Goal: Information Seeking & Learning: Learn about a topic

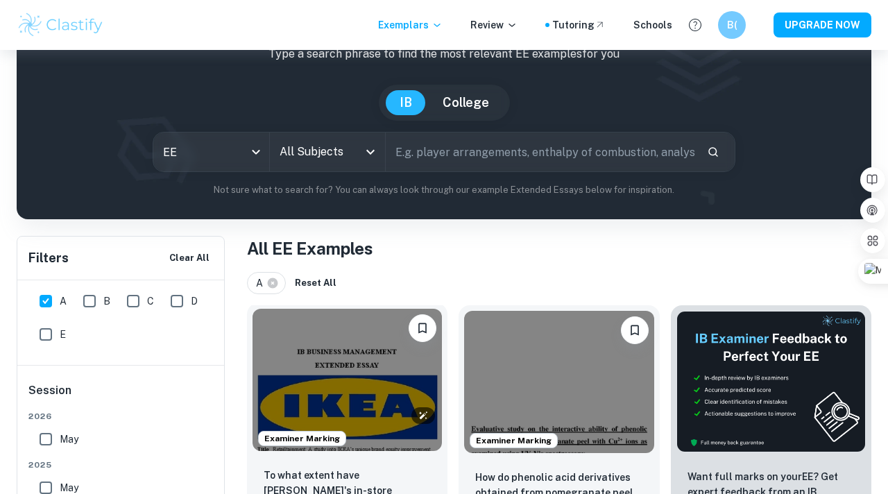
scroll to position [53, 0]
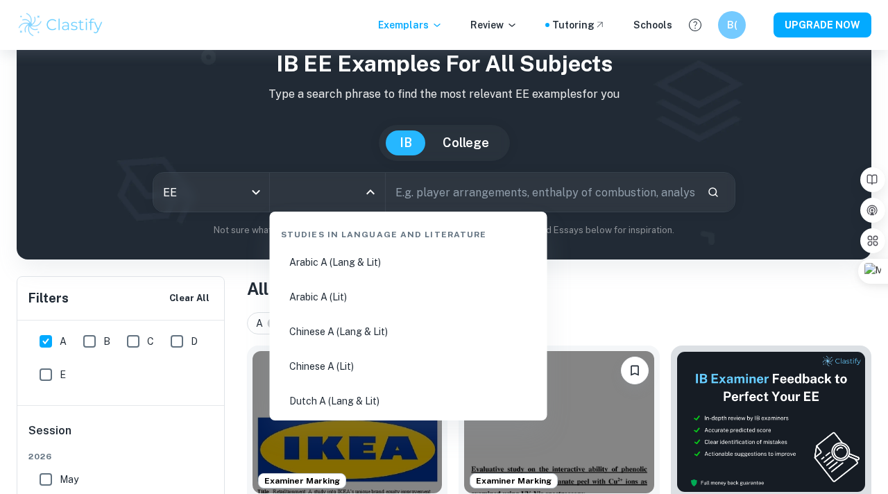
click at [302, 198] on input "All Subjects" at bounding box center [317, 192] width 83 height 26
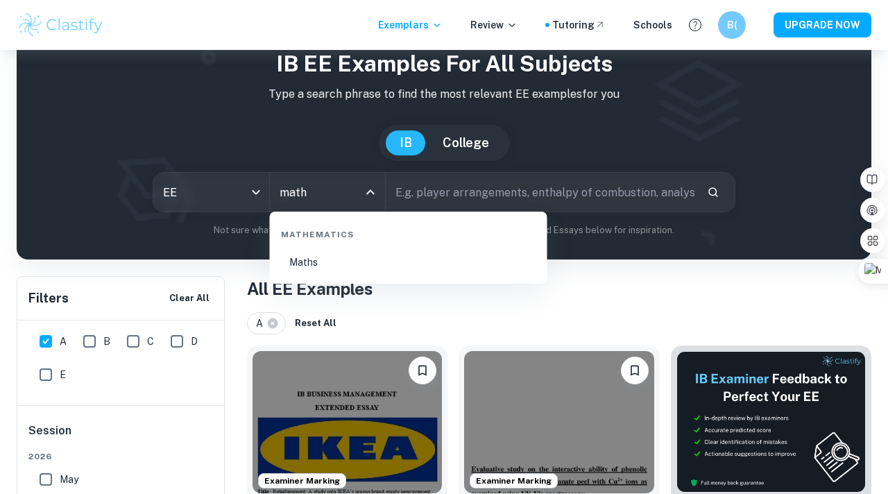
click at [384, 255] on li "Maths" at bounding box center [408, 262] width 266 height 32
type input "Maths"
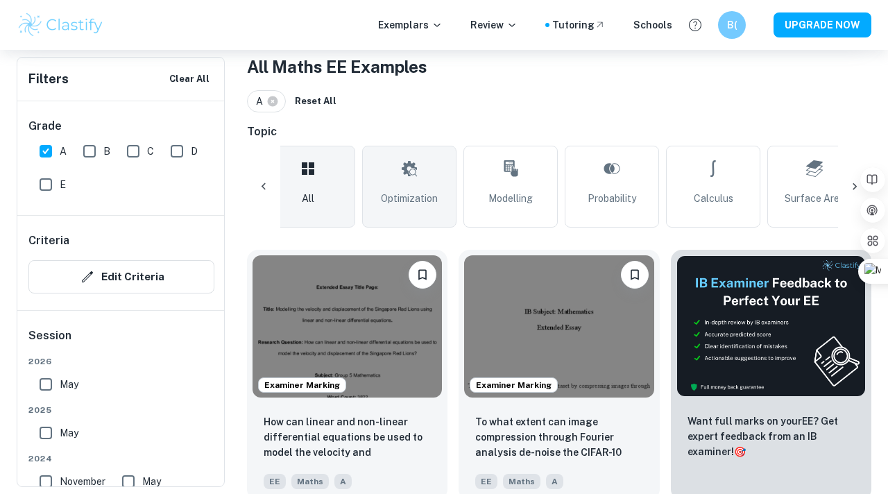
scroll to position [0, 24]
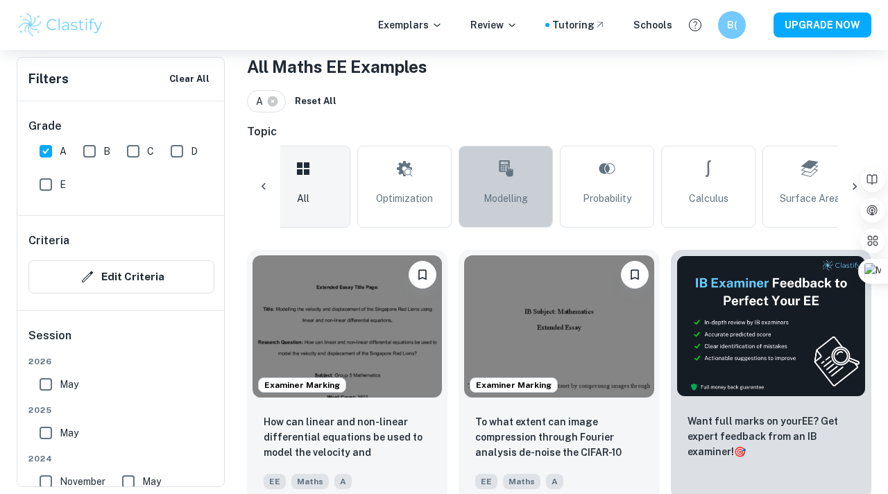
click at [495, 185] on link "Modelling" at bounding box center [506, 187] width 94 height 82
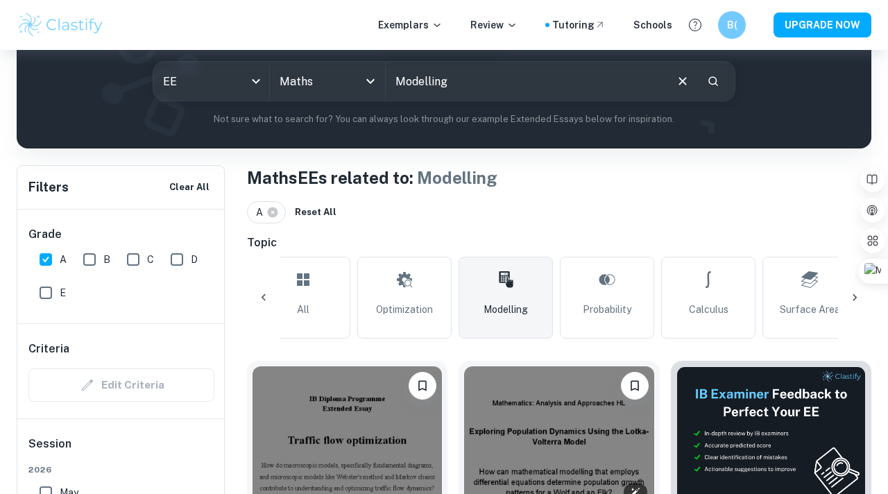
scroll to position [138, 0]
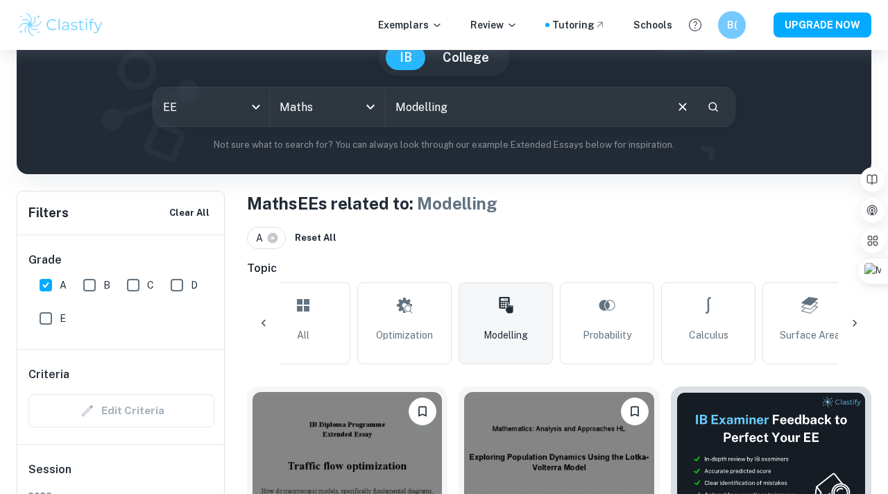
click at [527, 110] on input "Modelling" at bounding box center [525, 106] width 278 height 39
drag, startPoint x: 513, startPoint y: 110, endPoint x: 360, endPoint y: 110, distance: 153.3
click at [360, 110] on div "EE ee All Subjects Maths All Subjects Modelling ​" at bounding box center [444, 107] width 583 height 40
drag, startPoint x: 421, startPoint y: 102, endPoint x: 402, endPoint y: 104, distance: 18.8
click at [402, 104] on input "Modellingsto" at bounding box center [525, 106] width 278 height 39
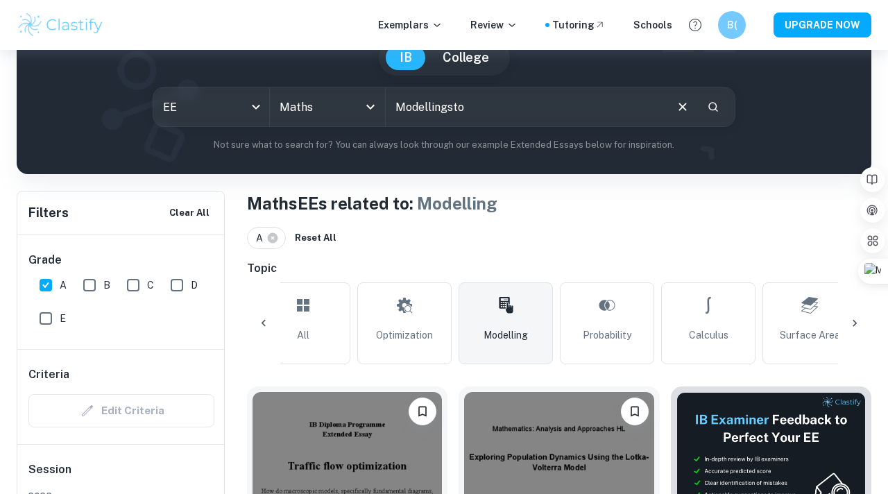
type input "M"
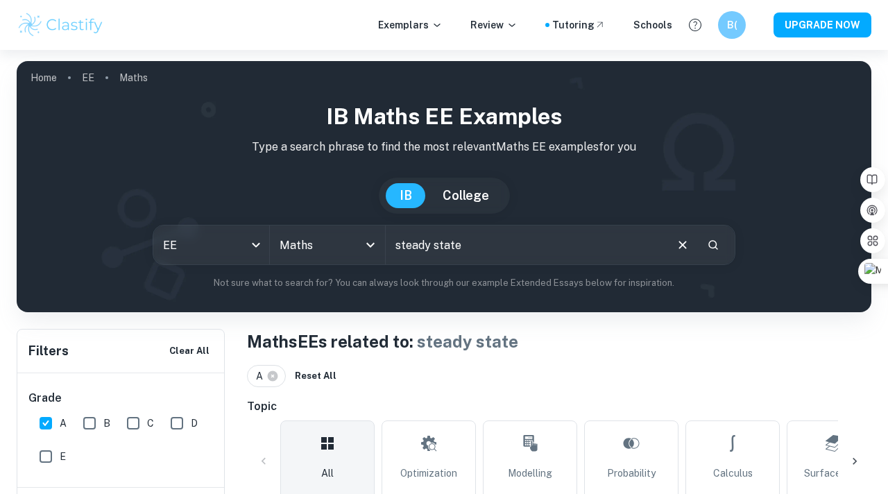
drag, startPoint x: 500, startPoint y: 248, endPoint x: 385, endPoint y: 240, distance: 115.5
click at [386, 241] on input "steady state" at bounding box center [525, 244] width 278 height 39
type input "markov chains"
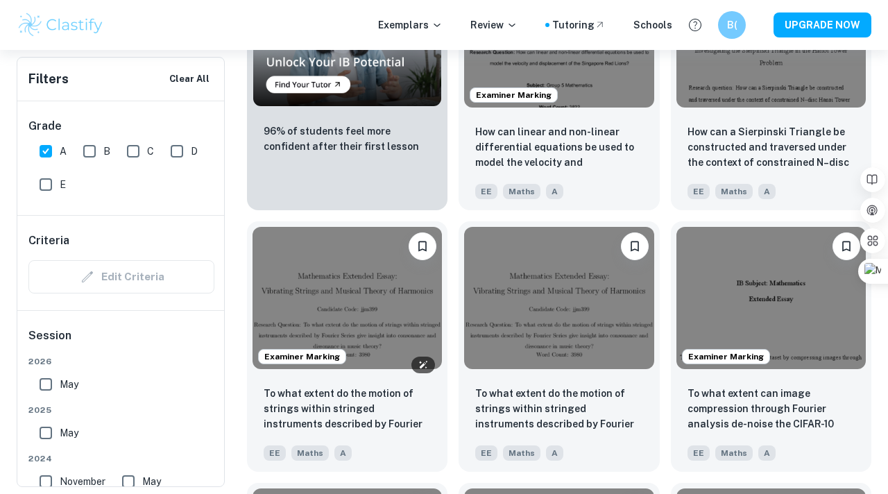
scroll to position [531, 0]
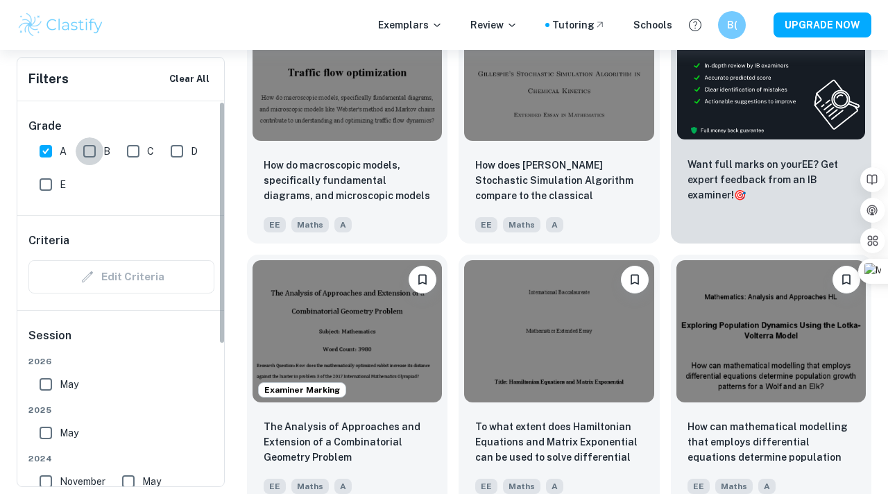
click at [91, 139] on input "B" at bounding box center [90, 151] width 28 height 28
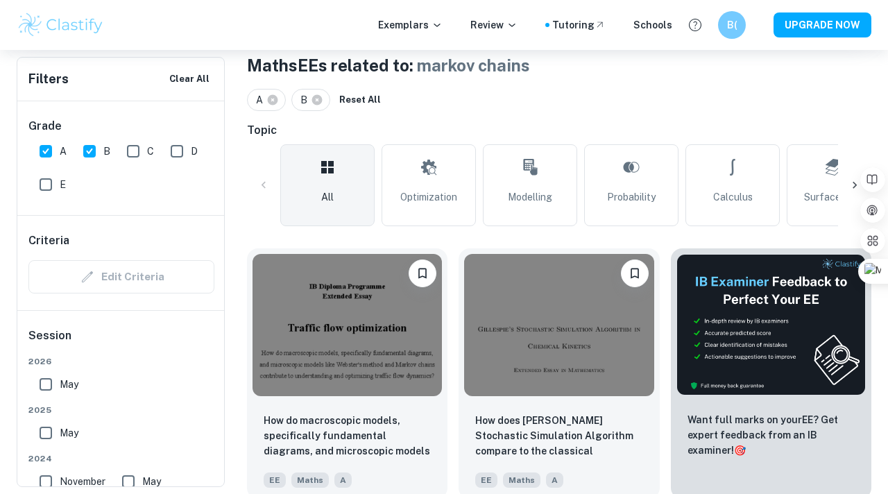
scroll to position [299, 0]
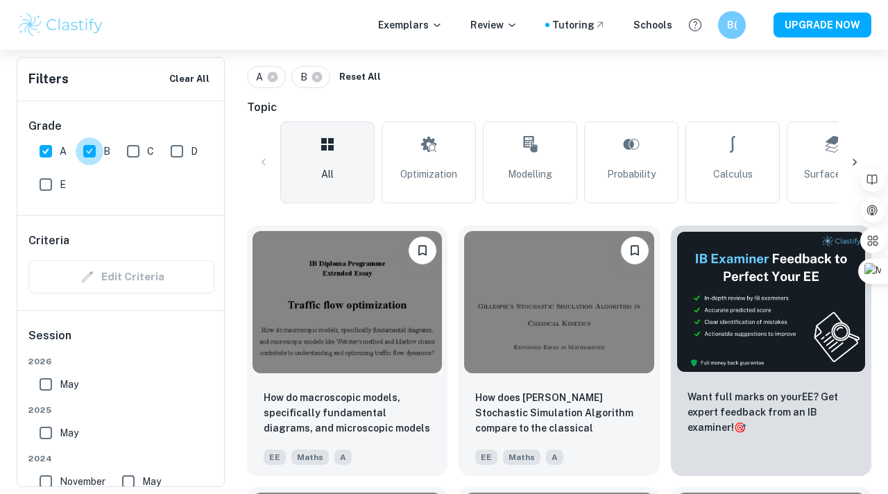
click at [83, 148] on input "B" at bounding box center [90, 151] width 28 height 28
checkbox input "false"
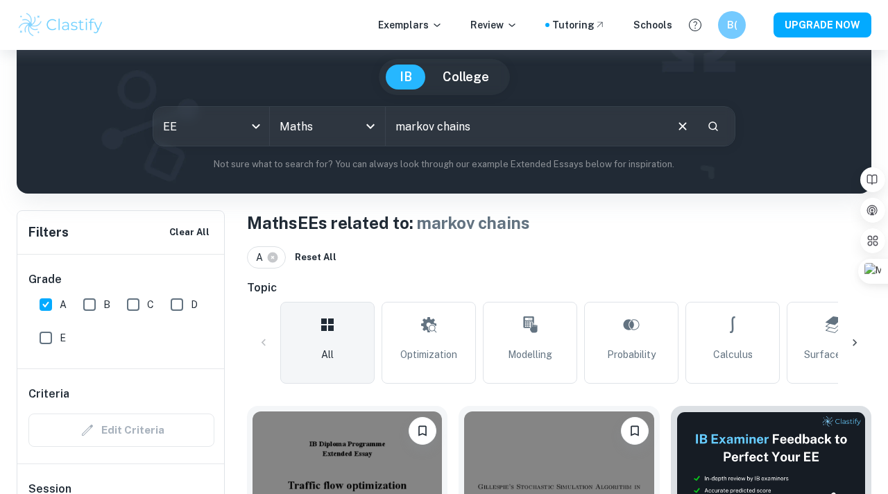
scroll to position [41, 0]
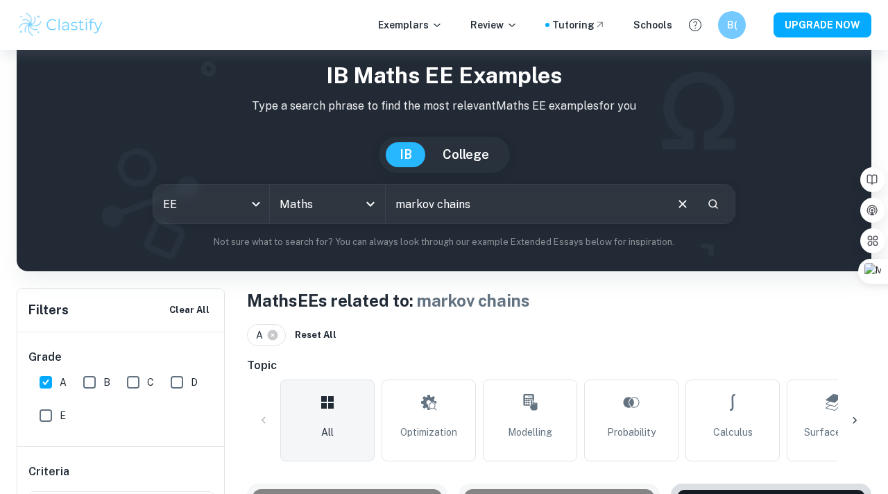
drag, startPoint x: 484, startPoint y: 196, endPoint x: 436, endPoint y: 200, distance: 48.0
click at [436, 200] on input "markov chains" at bounding box center [525, 204] width 278 height 39
type input "markov"
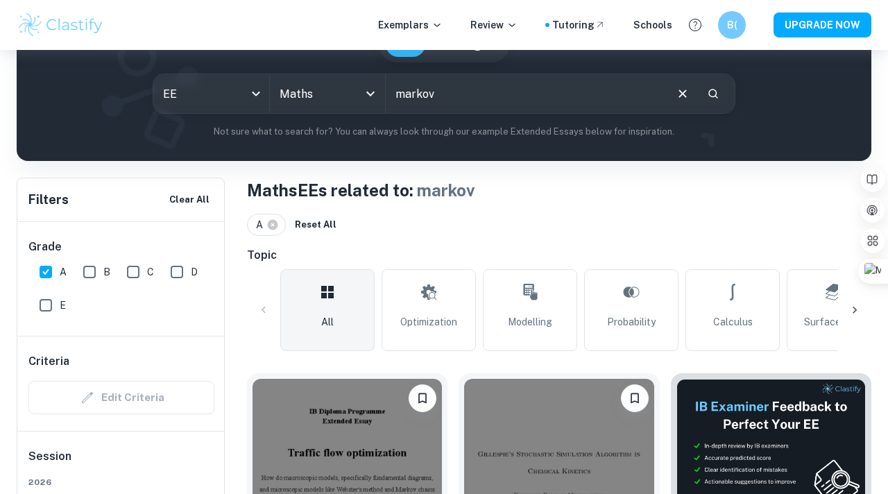
scroll to position [44, 0]
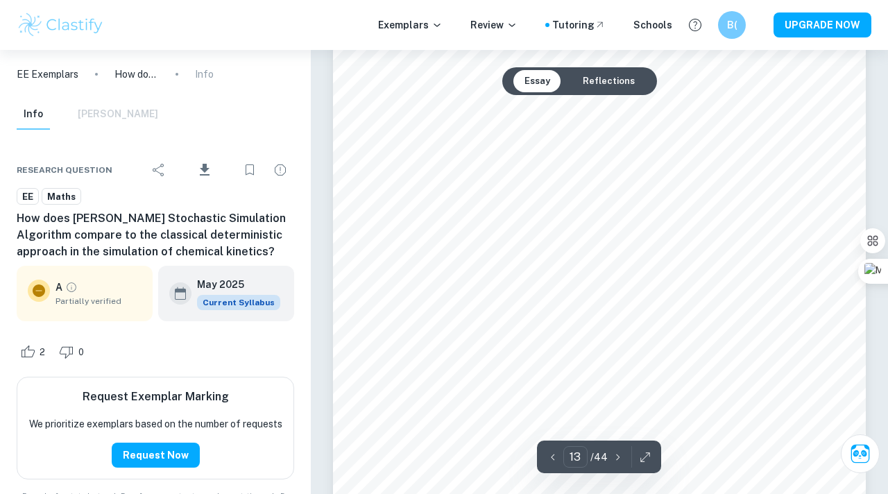
scroll to position [8681, 0]
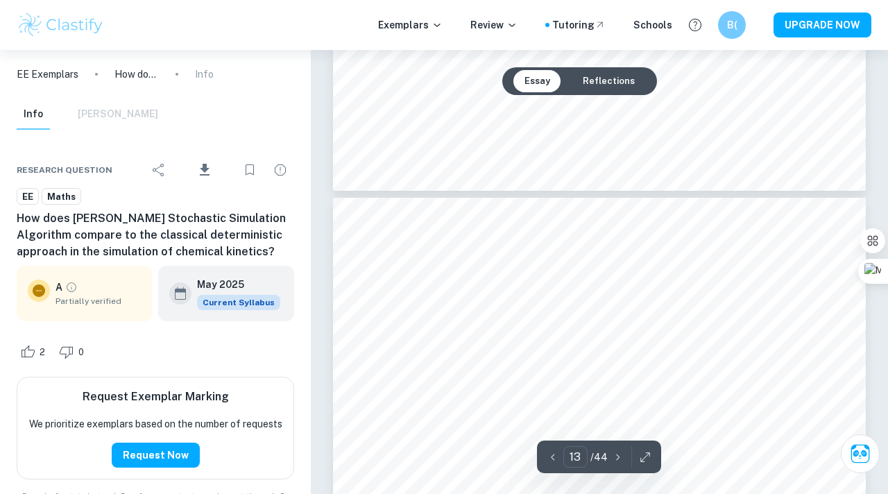
type input "12"
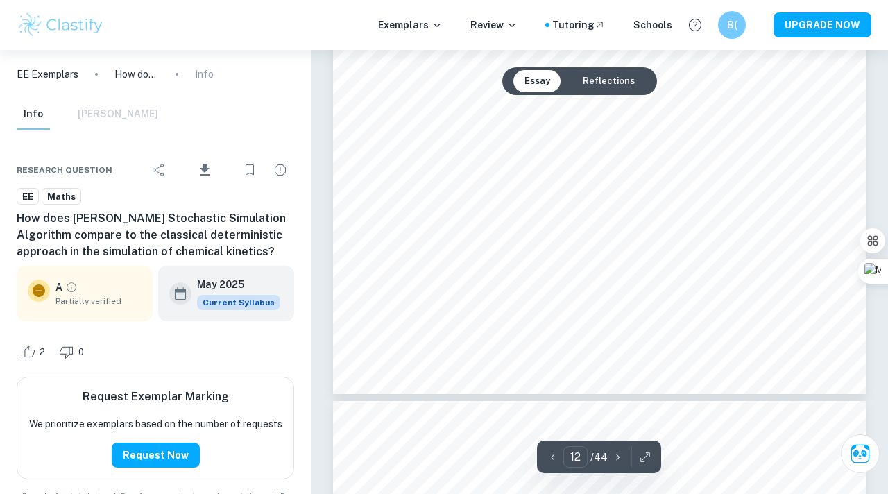
scroll to position [8175, 0]
